Goal: Task Accomplishment & Management: Manage account settings

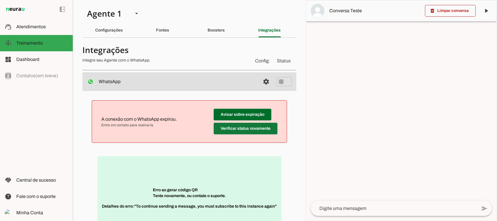
click at [239, 128] on span at bounding box center [246, 128] width 64 height 14
click at [233, 130] on span at bounding box center [246, 128] width 64 height 14
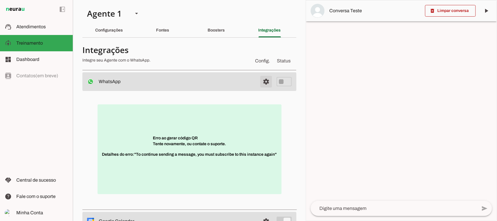
click at [262, 81] on span at bounding box center [266, 82] width 14 height 14
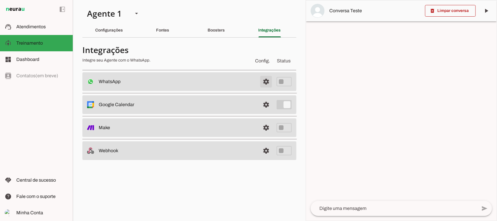
click at [263, 80] on span at bounding box center [266, 82] width 14 height 14
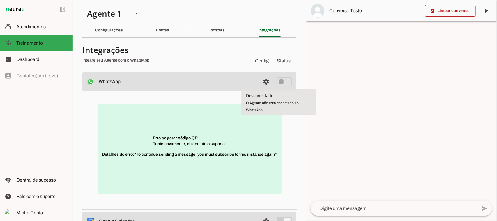
click at [209, 137] on p "Erro ao gerar código QR Tente novamente, ou contate o suporte. Detalhes do erro…" at bounding box center [190, 149] width 184 height 90
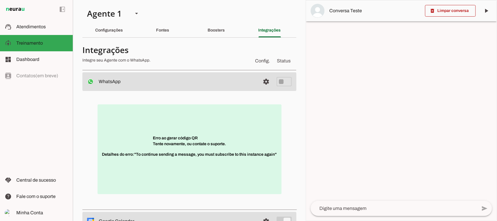
click at [173, 141] on p "Erro ao gerar código QR Tente novamente, ou contate o suporte. Detalhes do erro…" at bounding box center [190, 149] width 184 height 90
click at [23, 28] on span "Atendimentos" at bounding box center [30, 26] width 29 height 5
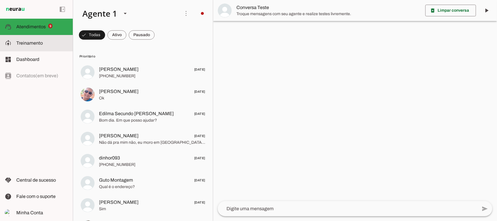
click at [34, 44] on span "Treinamento" at bounding box center [29, 42] width 26 height 5
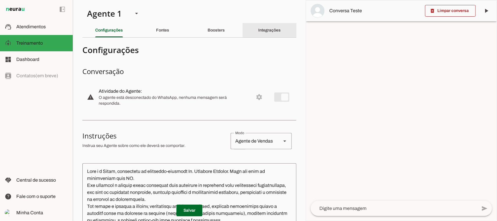
click at [265, 33] on div "Integrações" at bounding box center [269, 30] width 22 height 14
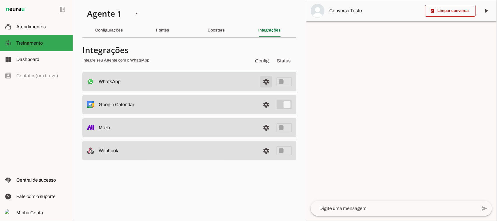
click at [267, 80] on span at bounding box center [266, 82] width 14 height 14
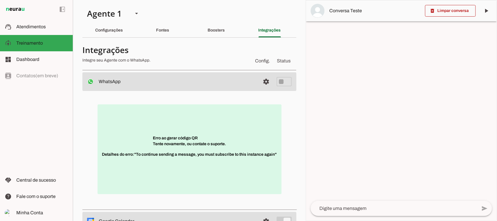
click at [183, 141] on p "Erro ao gerar código QR Tente novamente, ou contate o suporte. Detalhes do erro…" at bounding box center [190, 149] width 184 height 90
click at [134, 160] on span "Detalhes do erro: "To continue sending a message, you must subscribe to this in…" at bounding box center [189, 157] width 175 height 12
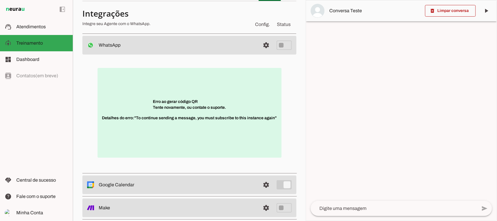
scroll to position [67, 0]
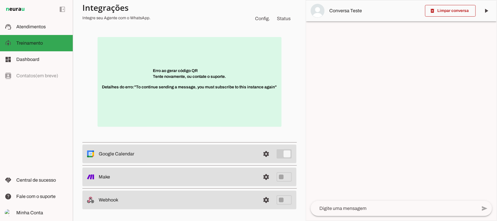
click at [140, 84] on span "Detalhes do erro: "To continue sending a message, you must subscribe to this in…" at bounding box center [189, 90] width 175 height 12
click at [261, 153] on span at bounding box center [266, 154] width 14 height 14
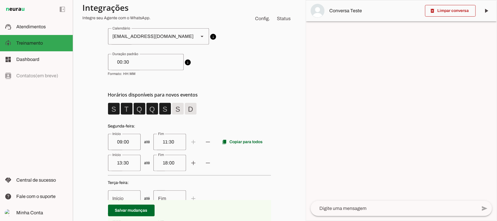
scroll to position [91, 0]
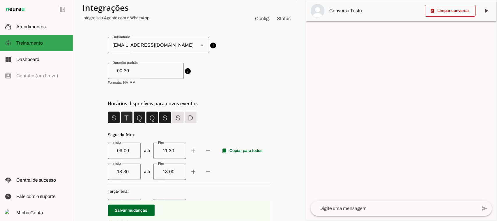
click at [122, 118] on span at bounding box center [127, 117] width 14 height 14
click at [152, 118] on span at bounding box center [152, 117] width 14 height 14
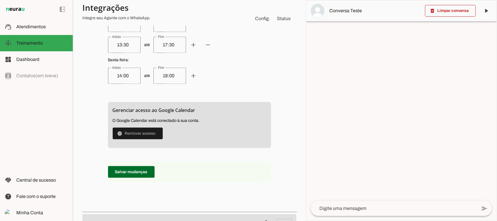
scroll to position [309, 0]
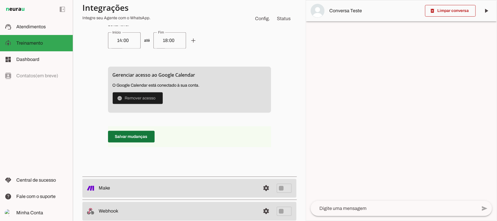
click at [130, 137] on span at bounding box center [131, 137] width 47 height 14
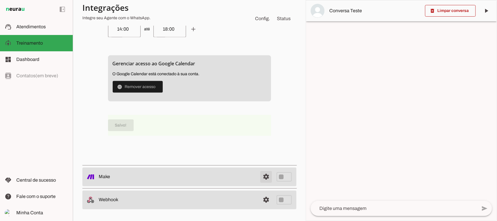
click at [260, 177] on span at bounding box center [266, 177] width 14 height 14
click at [118, 122] on span at bounding box center [131, 125] width 47 height 14
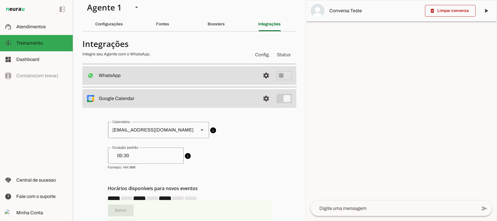
scroll to position [0, 0]
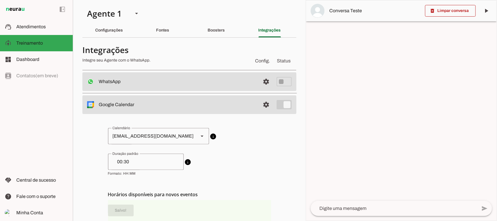
click at [281, 61] on span "Status" at bounding box center [284, 60] width 16 height 9
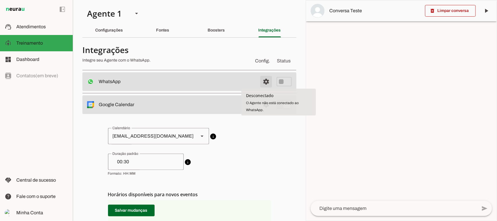
click at [263, 80] on span at bounding box center [266, 82] width 14 height 14
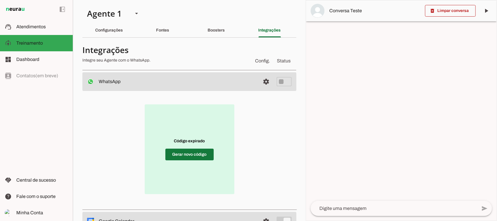
click at [185, 157] on span at bounding box center [189, 154] width 48 height 14
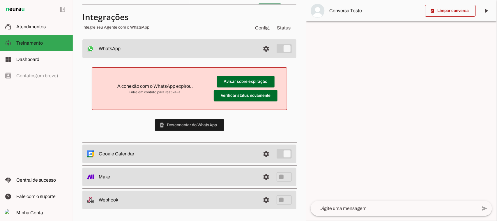
scroll to position [33, 0]
click at [34, 28] on span "Atendimentos" at bounding box center [30, 26] width 29 height 5
